Goal: Task Accomplishment & Management: Manage account settings

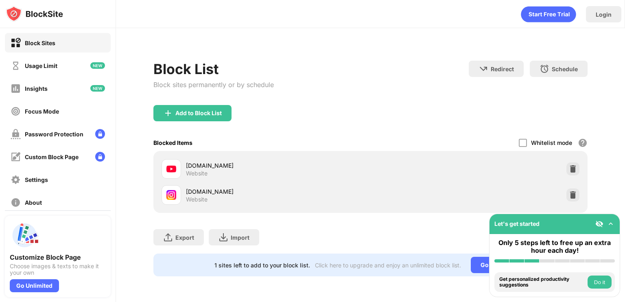
click at [527, 143] on div "Whitelist mode Block all websites except for those in your whitelist. Whitelist…" at bounding box center [552, 142] width 69 height 17
click at [525, 143] on div at bounding box center [522, 143] width 8 height 8
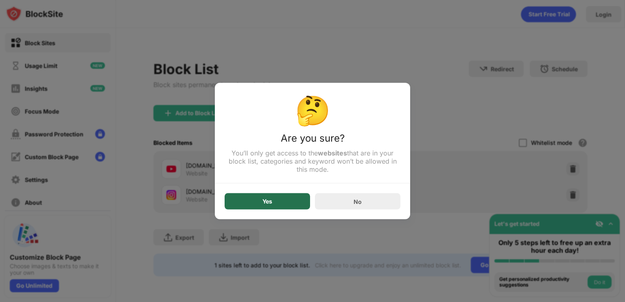
click at [286, 197] on div "Yes" at bounding box center [266, 201] width 85 height 16
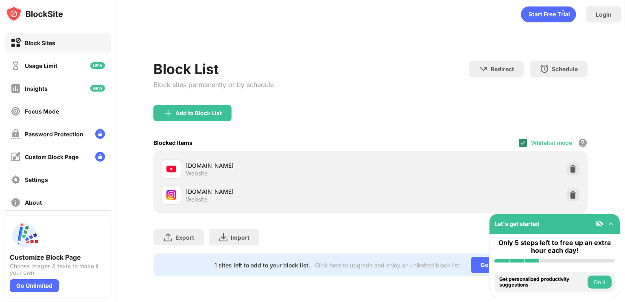
click at [520, 144] on img at bounding box center [522, 142] width 7 height 7
click at [583, 109] on div "Add to Block List" at bounding box center [370, 119] width 434 height 29
